Goal: Navigation & Orientation: Find specific page/section

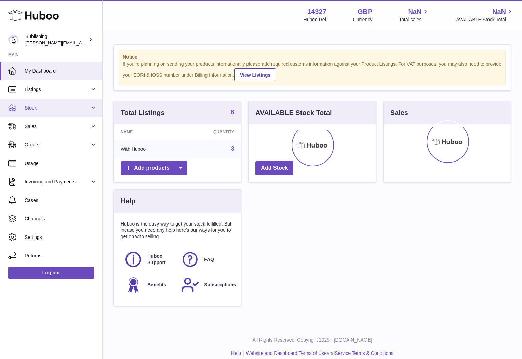
click at [51, 102] on link "Stock" at bounding box center [51, 107] width 102 height 18
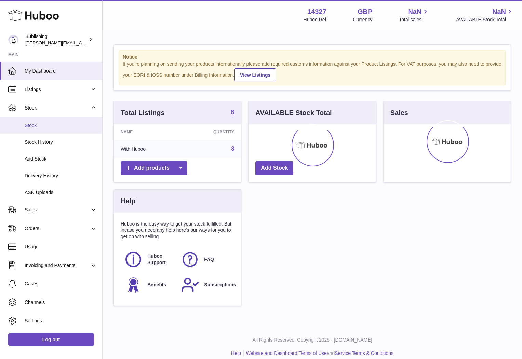
click at [37, 122] on span "Stock" at bounding box center [61, 125] width 73 height 6
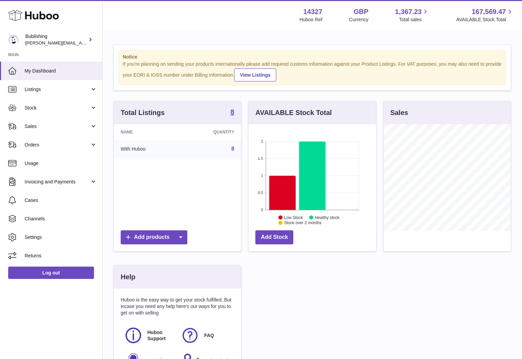
scroll to position [107, 127]
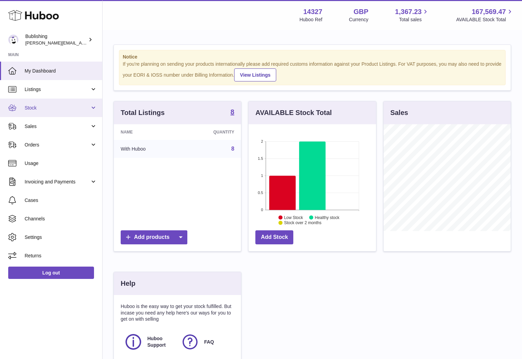
click at [81, 113] on link "Stock" at bounding box center [51, 107] width 102 height 18
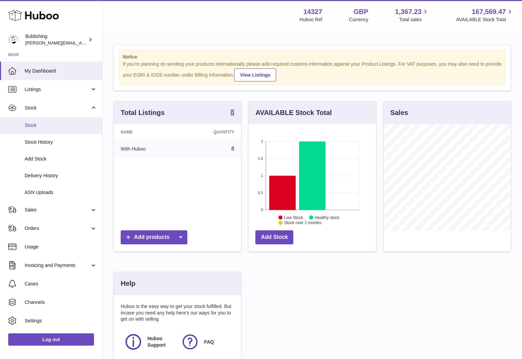
click at [38, 126] on span "Stock" at bounding box center [61, 125] width 73 height 6
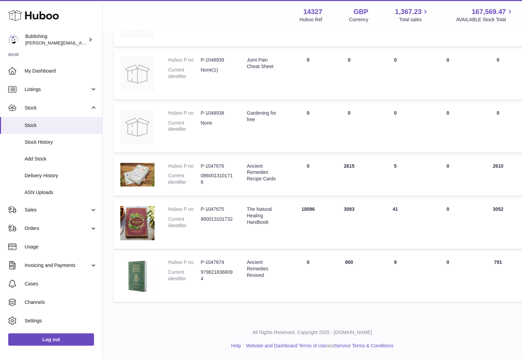
scroll to position [246, 0]
